Goal: Information Seeking & Learning: Learn about a topic

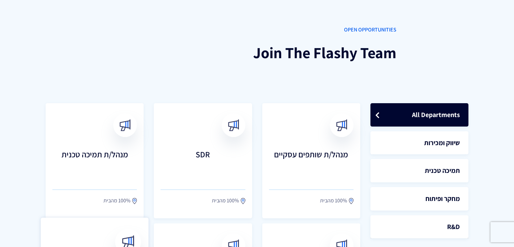
scroll to position [125, 0]
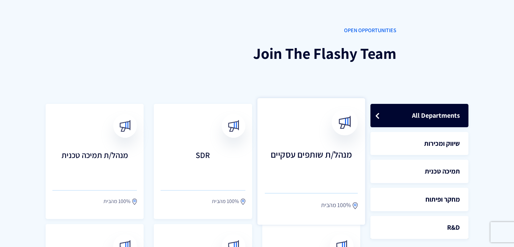
click at [299, 167] on h3 "מנהל/ת שותפים עסקיים" at bounding box center [311, 164] width 93 height 30
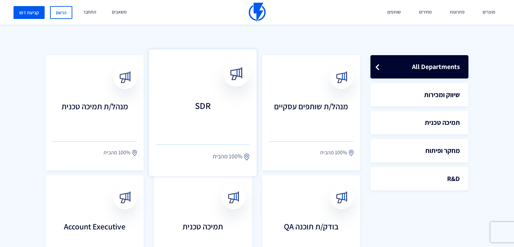
scroll to position [175, 0]
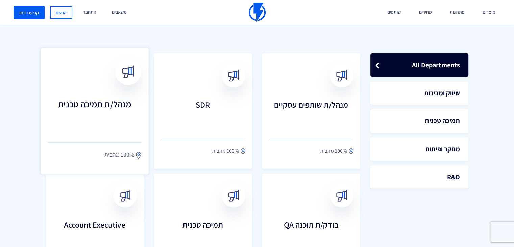
click at [108, 95] on link "מנהל/ת תמיכה טכנית 100% מהבית" at bounding box center [95, 111] width 108 height 126
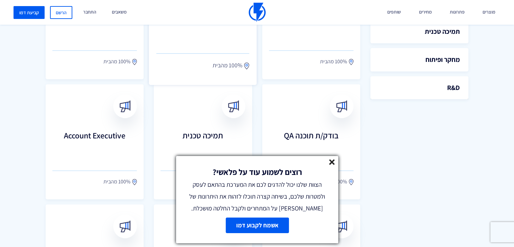
scroll to position [265, 0]
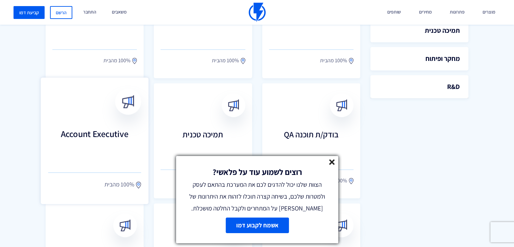
click at [132, 122] on link "Account Executive 100% מהבית" at bounding box center [95, 140] width 108 height 126
click at [333, 159] on icon at bounding box center [332, 162] width 6 height 6
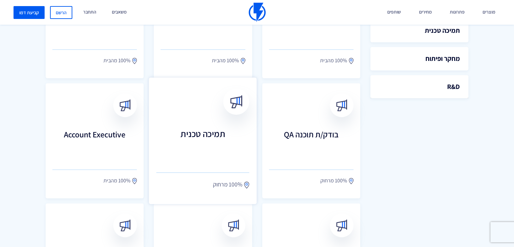
click at [214, 120] on link "תמיכה טכנית 100% מרחוק" at bounding box center [203, 140] width 108 height 126
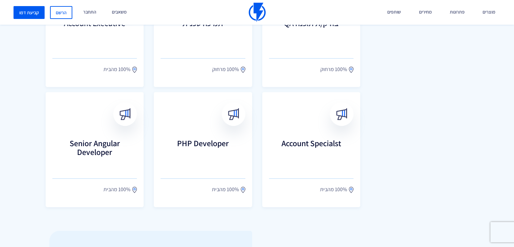
scroll to position [373, 0]
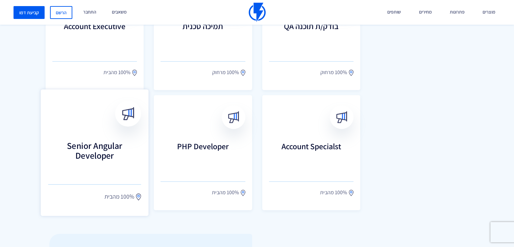
click at [119, 156] on h3 "Senior Angular Developer" at bounding box center [94, 156] width 93 height 30
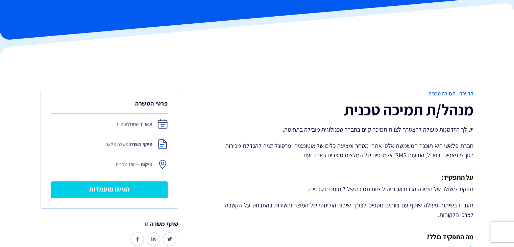
scroll to position [58, 0]
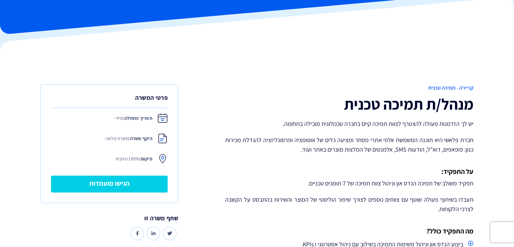
click at [310, 126] on p "יש לך הזדמנות מעולה להצטרף לצוות תמיכה קיים בחברה טכנולוגית מובילה בתחומה." at bounding box center [349, 123] width 248 height 9
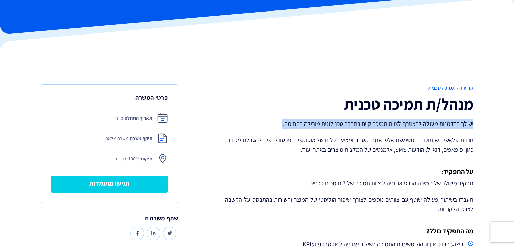
click at [310, 126] on p "יש לך הזדמנות מעולה להצטרף לצוות תמיכה קיים בחברה טכנולוגית מובילה בתחומה." at bounding box center [349, 123] width 248 height 9
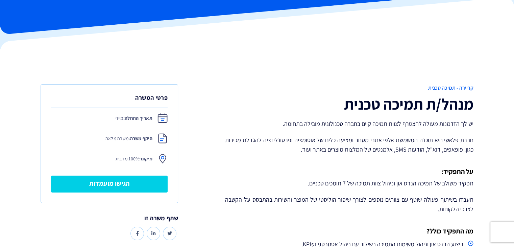
click at [323, 186] on div at bounding box center [323, 186] width 0 height 0
click at [376, 185] on p "תפקיד משולב של תמיכה הנדס און וניהול צוות תמיכה של 7 תומכים טכניים." at bounding box center [349, 182] width 248 height 9
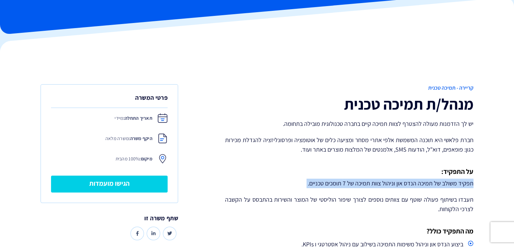
click at [376, 185] on p "תפקיד משולב של תמיכה הנדס און וניהול צוות תמיכה של 7 תומכים טכניים." at bounding box center [349, 182] width 248 height 9
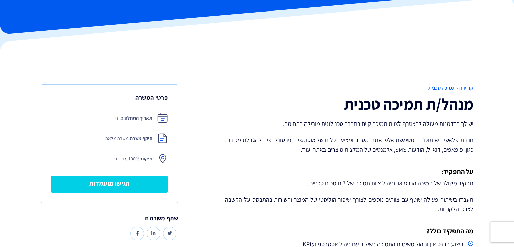
click at [361, 209] on p "תעבדו בשיתוף פעולה שוטף עם צוותים נוספים לצורך שיפור הוליסטי של המוצר והשירות ב…" at bounding box center [349, 204] width 248 height 19
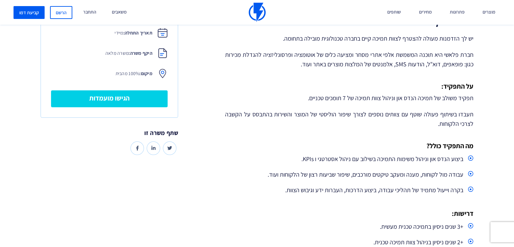
scroll to position [146, 0]
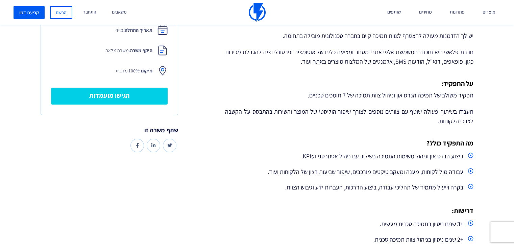
click at [352, 161] on li "ביצוע הנדס און וניהול משימות התמיכה בשילוב עם ניהול אסטרטגי ו KPIs." at bounding box center [349, 156] width 248 height 12
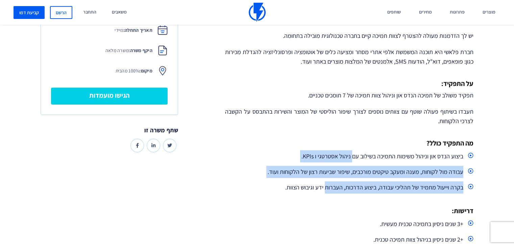
drag, startPoint x: 352, startPoint y: 161, endPoint x: 348, endPoint y: 194, distance: 32.7
click at [348, 194] on div "קריירה - תמיכה טכנית מנהל/ת תמיכה טכנית יש לך הזדמנות מעולה להצטרף לצוות תמיכה …" at bounding box center [349, 177] width 258 height 363
click at [401, 192] on li "בקרה וייעול מתמיד של תהליכי עבודה, ביצוע הדרכות, העברות ידע וגיבוש הצוות." at bounding box center [349, 187] width 248 height 12
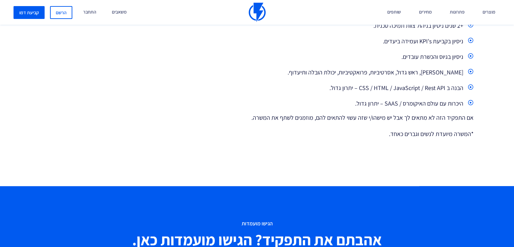
scroll to position [359, 0]
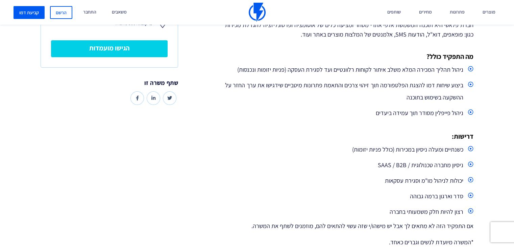
scroll to position [174, 0]
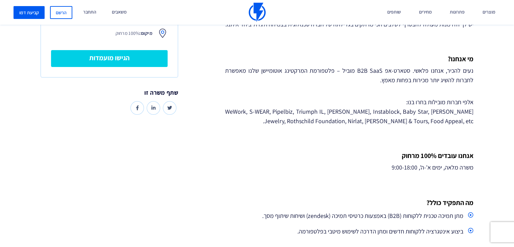
scroll to position [165, 0]
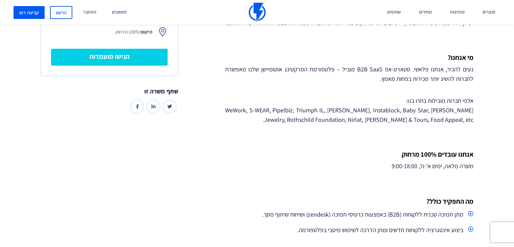
click at [431, 169] on p "משרה מלאה, ימים א'-ה', 9:00-18:00" at bounding box center [349, 165] width 248 height 9
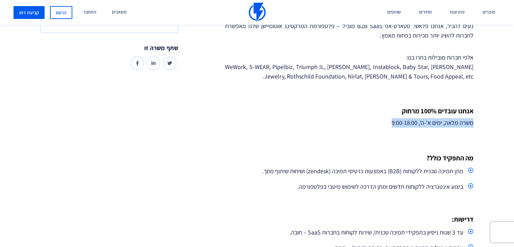
scroll to position [210, 0]
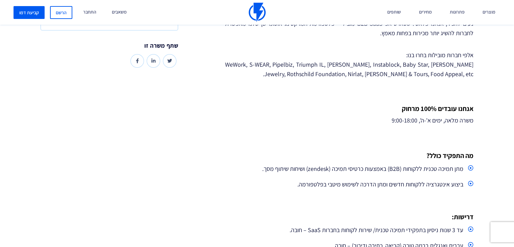
click at [429, 173] on li "מתן תמיכה טכנית ללקוחות (B2B) באמצעות כרטיסי תמיכה (zendesk) ושיחות שיתוף מסך." at bounding box center [349, 169] width 248 height 12
drag, startPoint x: 429, startPoint y: 173, endPoint x: 343, endPoint y: 174, distance: 86.5
click at [343, 174] on li "מתן תמיכה טכנית ללקוחות (B2B) באמצעות כרטיסי תמיכה (zendesk) ושיחות שיתוף מסך." at bounding box center [349, 169] width 248 height 12
click at [316, 172] on li "מתן תמיכה טכנית ללקוחות (B2B) באמצעות כרטיסי תמיכה (zendesk) ושיחות שיתוף מסך." at bounding box center [349, 169] width 248 height 12
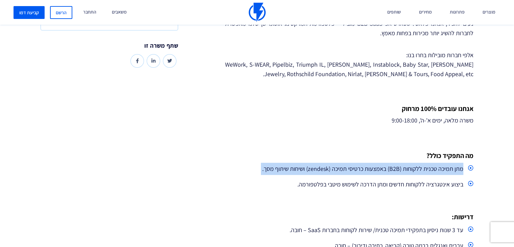
click at [316, 172] on li "מתן תמיכה טכנית ללקוחות (B2B) באמצעות כרטיסי תמיכה (zendesk) ושיחות שיתוף מסך." at bounding box center [349, 169] width 248 height 12
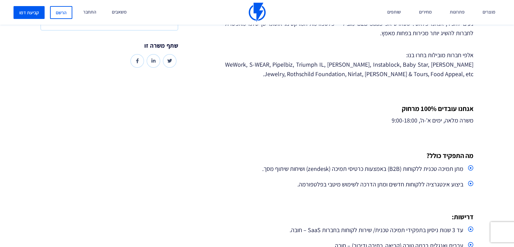
click at [375, 183] on li "ביצוע אינטגרציה ללקוחות חדשים ומתן הדרכה לשימוש מיטבי בפלטפורמה." at bounding box center [349, 184] width 248 height 12
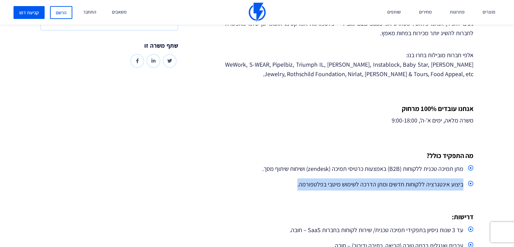
click at [375, 183] on li "ביצוע אינטגרציה ללקוחות חדשים ומתן הדרכה לשימוש מיטבי בפלטפורמה." at bounding box center [349, 184] width 248 height 12
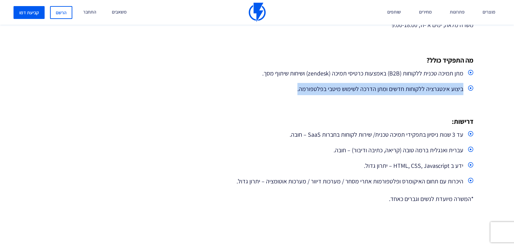
scroll to position [309, 0]
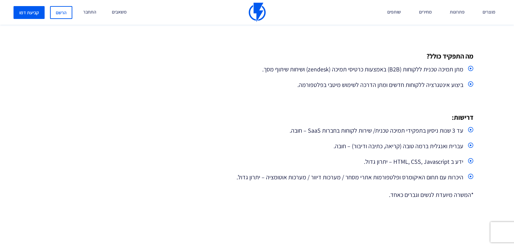
click at [395, 163] on li "ידע ב HTML, CSS, Javascript – יתרון גדול." at bounding box center [349, 161] width 248 height 12
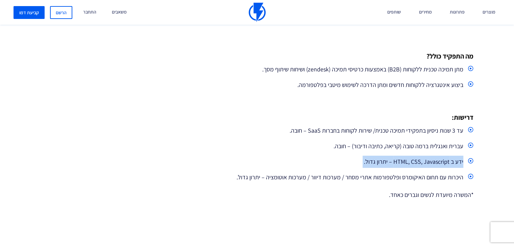
click at [395, 163] on li "ידע ב HTML, CSS, Javascript – יתרון גדול." at bounding box center [349, 161] width 248 height 12
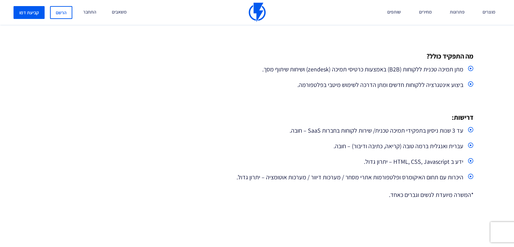
click at [375, 182] on li "היכרות עם תחום האיקומרס ופלטפורמות אתרי מסחר / מערכות דיוור / מערכות אוטומציה –…" at bounding box center [349, 177] width 248 height 12
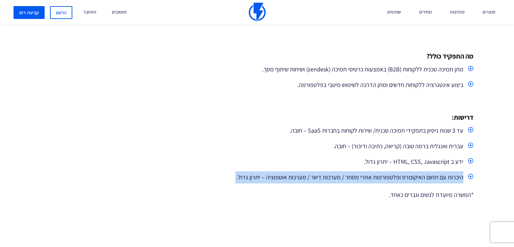
click at [375, 182] on li "היכרות עם תחום האיקומרס ופלטפורמות אתרי מסחר / מערכות דיוור / מערכות אוטומציה –…" at bounding box center [349, 177] width 248 height 12
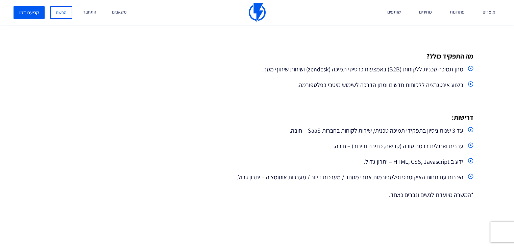
click at [357, 209] on div "קריירה - תמיכה טכנית תמיכה טכנית יש לך הזדמנות מעולה להצטרף לשלבים הכי מרתקים ב…" at bounding box center [257, 19] width 524 height 454
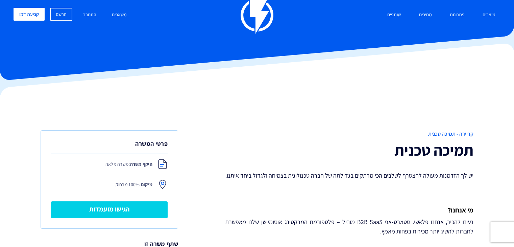
scroll to position [11, 0]
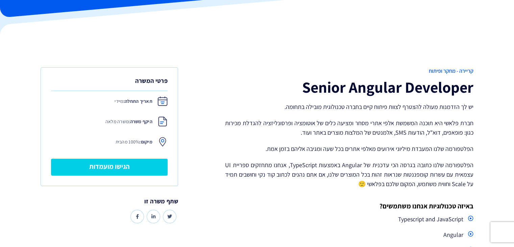
scroll to position [75, 0]
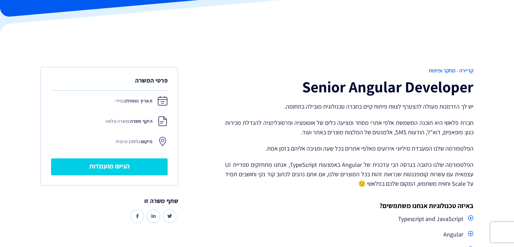
click at [306, 125] on p "חברת פלאשי היא תוכנה המשמשת אלפי אתרי מסחר ומציעה כלים של אוטומציה ופרסונליזציה…" at bounding box center [349, 127] width 248 height 19
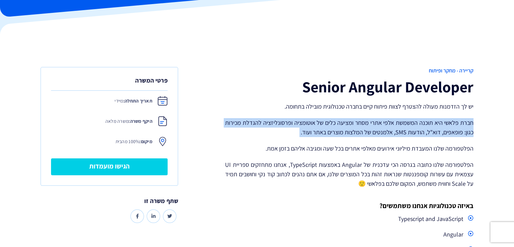
click at [306, 125] on p "חברת פלאשי היא תוכנה המשמשת אלפי אתרי מסחר ומציעה כלים של אוטומציה ופרסונליזציה…" at bounding box center [349, 127] width 248 height 19
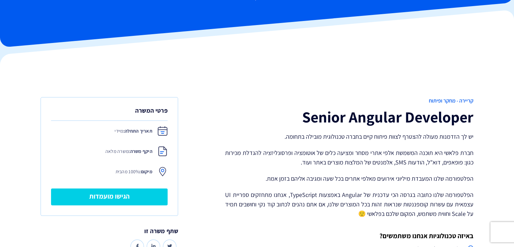
scroll to position [0, 0]
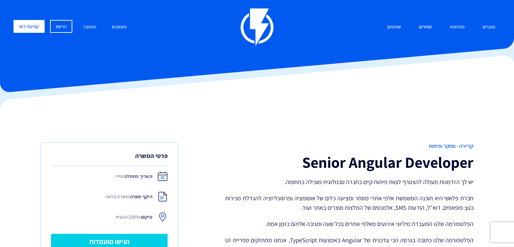
click at [427, 26] on link "מחירים" at bounding box center [425, 27] width 23 height 15
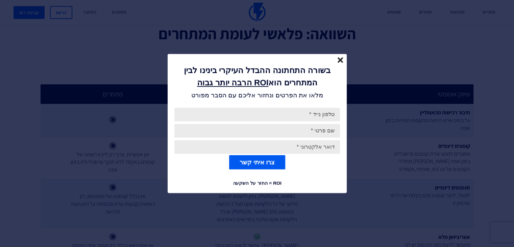
scroll to position [497, 0]
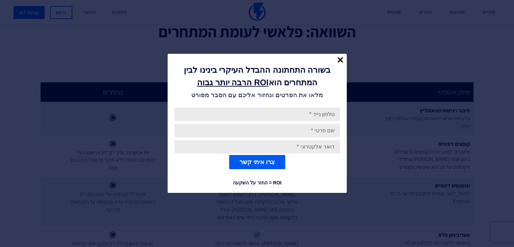
click at [337, 59] on div "בשורה התחתונה ההבדל העיקרי בינינו לבין המתחרים הוא ROI הרבה יותר גבוה מלאו את ה…" at bounding box center [257, 77] width 179 height 47
click at [341, 60] on line "close" at bounding box center [340, 59] width 5 height 5
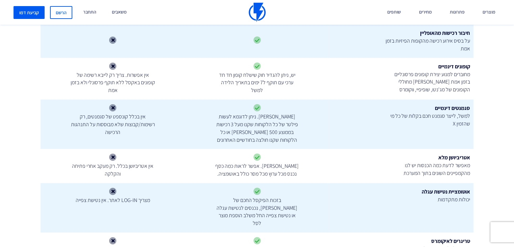
scroll to position [574, 0]
drag, startPoint x: 270, startPoint y: 82, endPoint x: 238, endPoint y: 98, distance: 35.8
click at [238, 98] on td "יש, ניתן להגדיר חוק שישלח קופון חד חד ערכי עם תוקף ל7 ימים בתאריך הלידה למשל" at bounding box center [257, 78] width 144 height 42
click at [233, 94] on div at bounding box center [233, 94] width 0 height 0
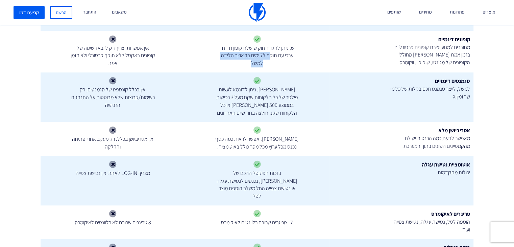
scroll to position [603, 0]
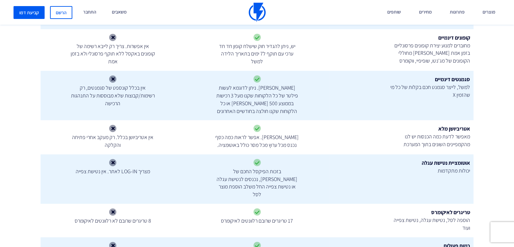
click at [315, 123] on td "[PERSON_NAME]. אפשר לראות כמה כסף נכנס מכל ערוץ מכל מסר כולל באוטומציה." at bounding box center [257, 137] width 144 height 34
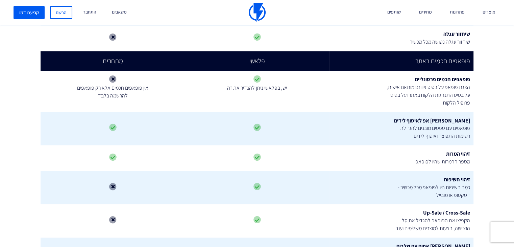
scroll to position [857, 0]
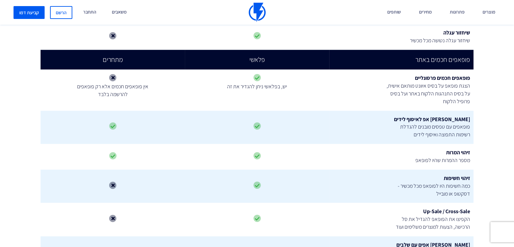
click at [250, 152] on span at bounding box center [257, 156] width 84 height 8
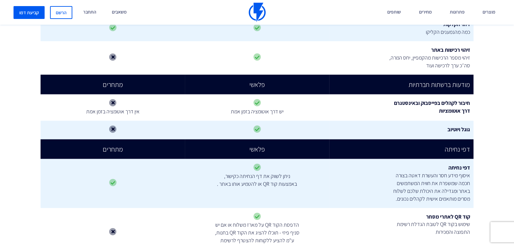
scroll to position [1669, 0]
